Goal: Transaction & Acquisition: Subscribe to service/newsletter

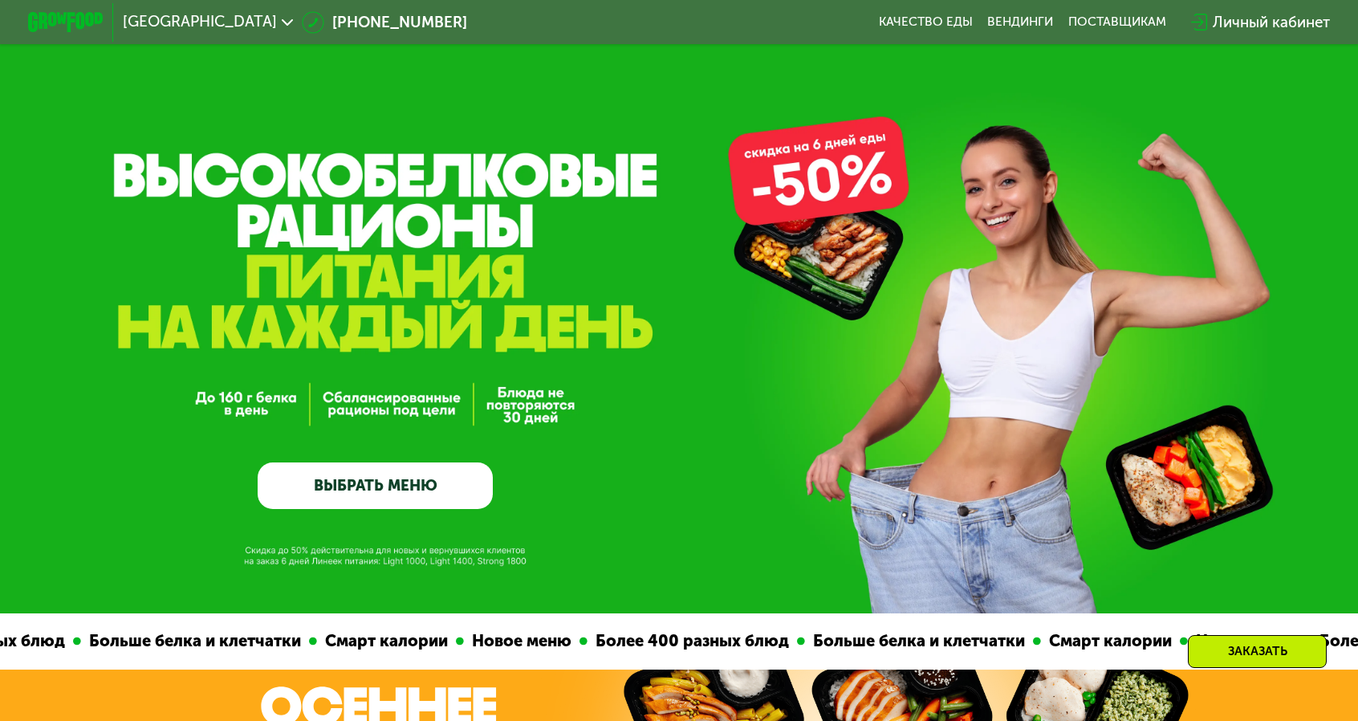
scroll to position [241, 0]
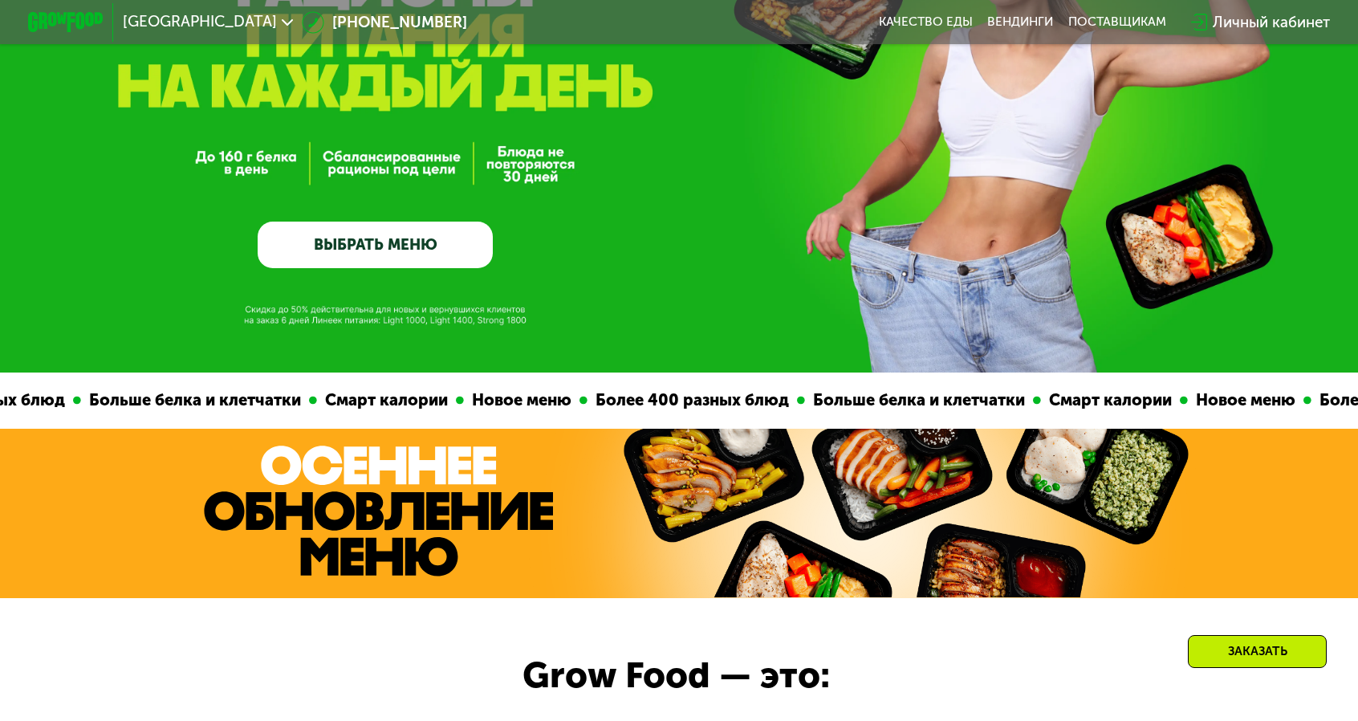
click at [365, 256] on link "ВЫБРАТЬ МЕНЮ" at bounding box center [375, 245] width 235 height 47
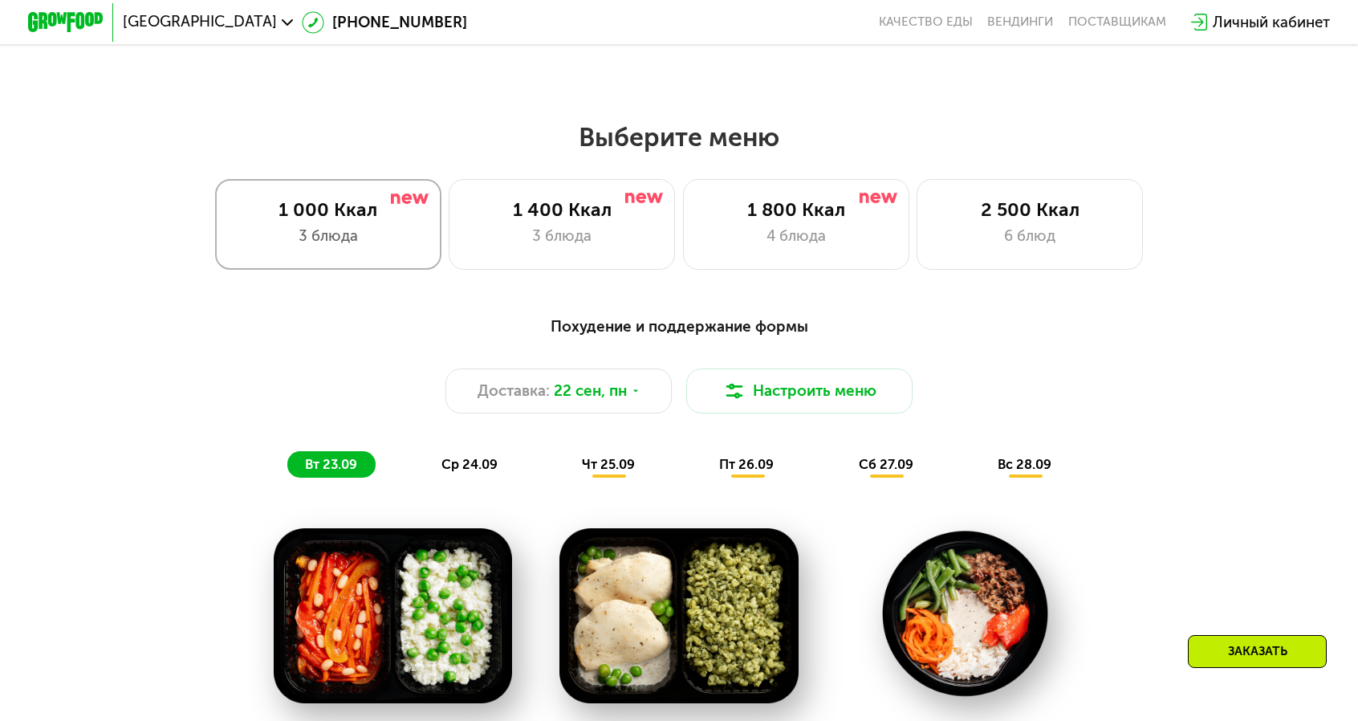
scroll to position [1190, 0]
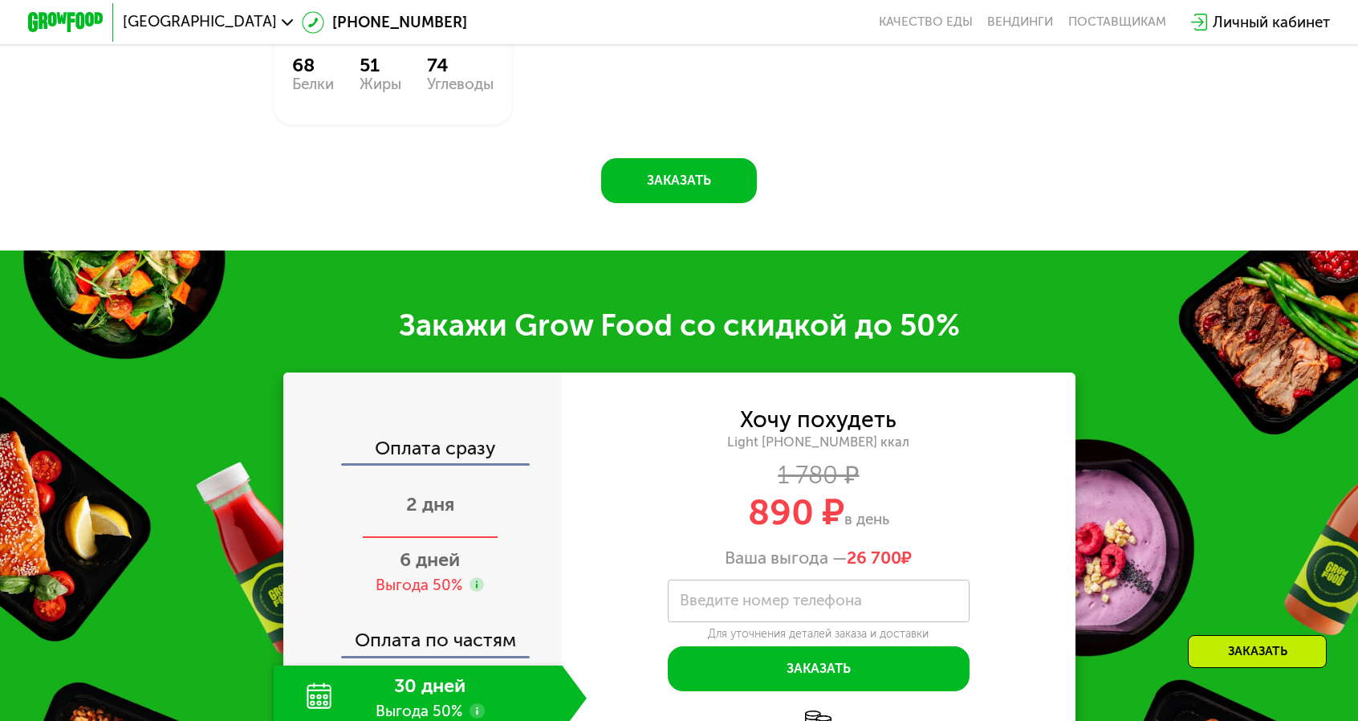
click at [499, 473] on div "2 дня" at bounding box center [430, 506] width 313 height 66
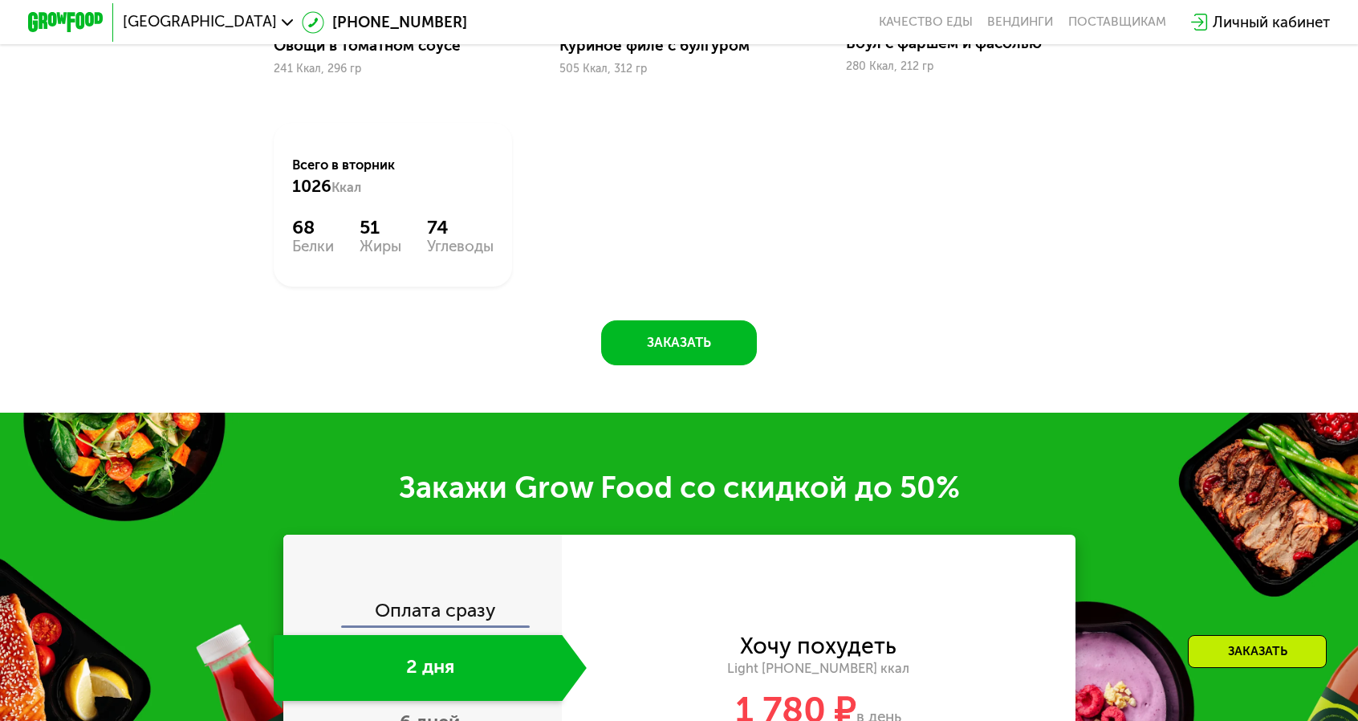
scroll to position [1912, 0]
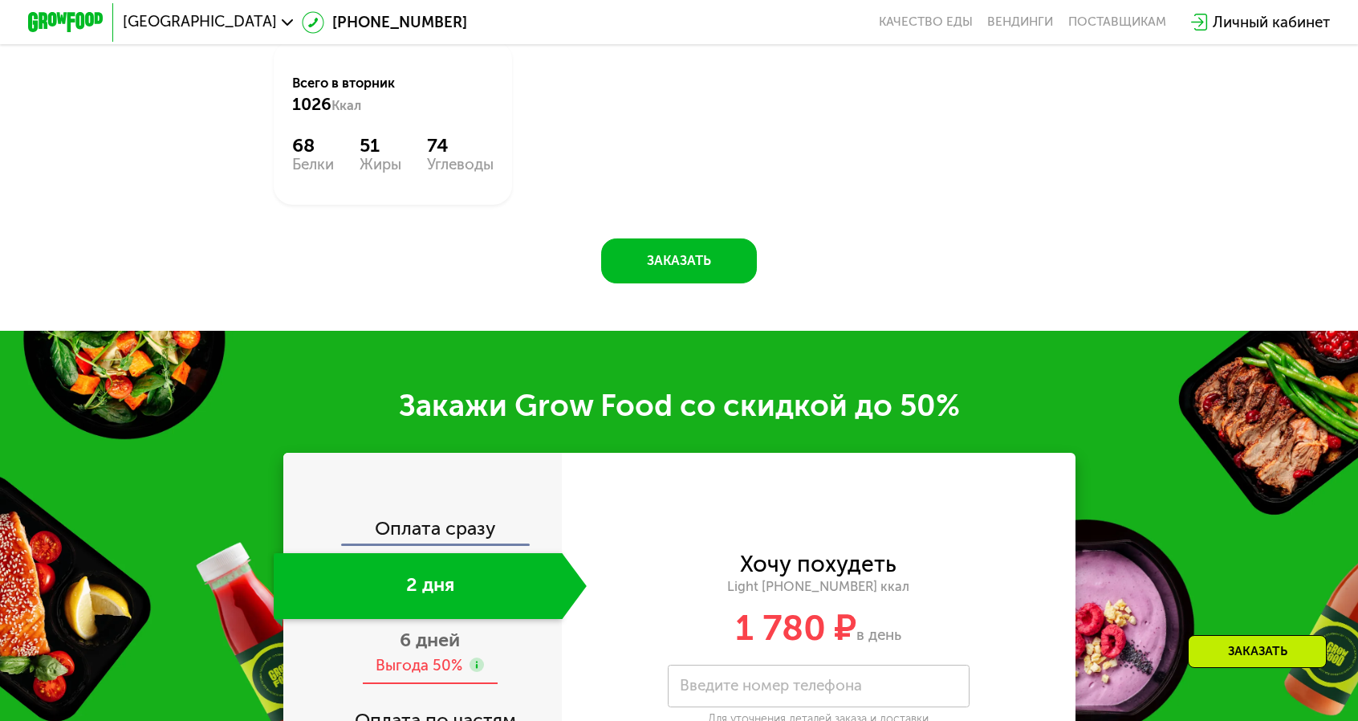
click at [460, 628] on span "6 дней" at bounding box center [430, 639] width 60 height 22
